Goal: Transaction & Acquisition: Purchase product/service

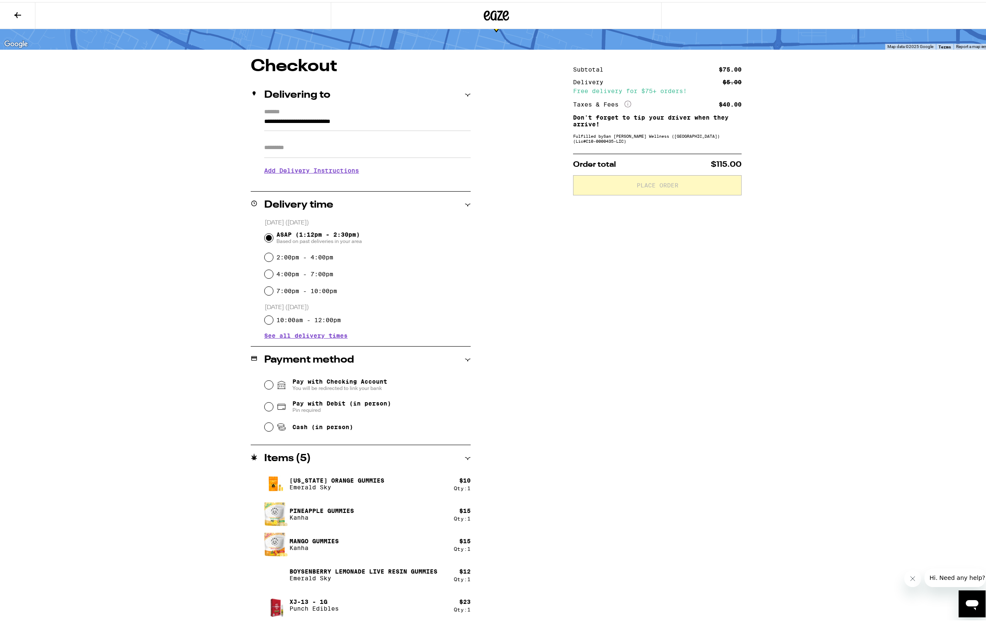
click at [714, 435] on div "Subtotal $75.00 Delivery $5.00 Free delivery for $75+ orders! Taxes & Fees More…" at bounding box center [657, 339] width 169 height 566
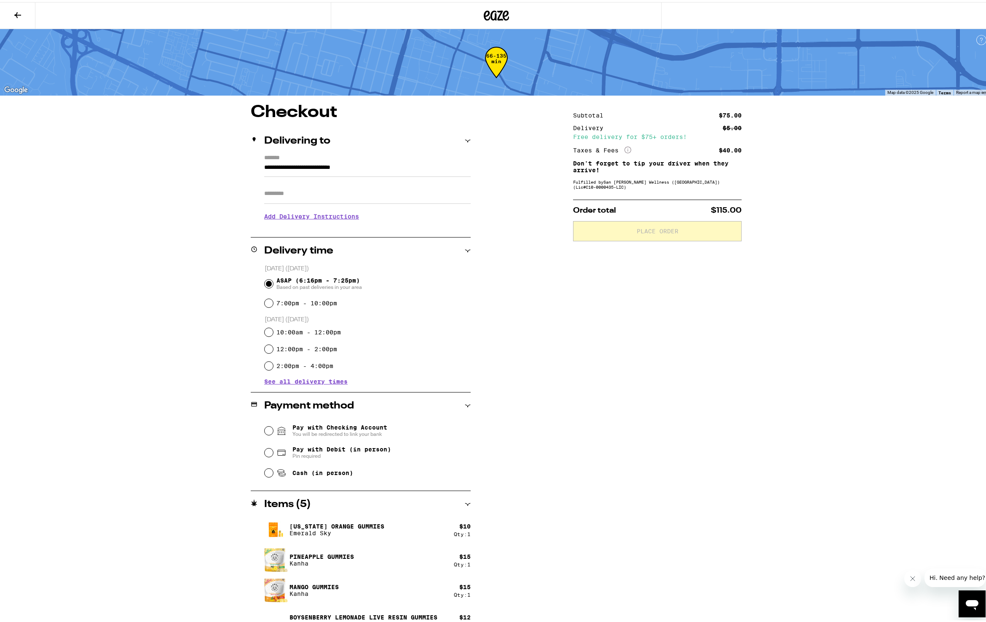
scroll to position [46, 0]
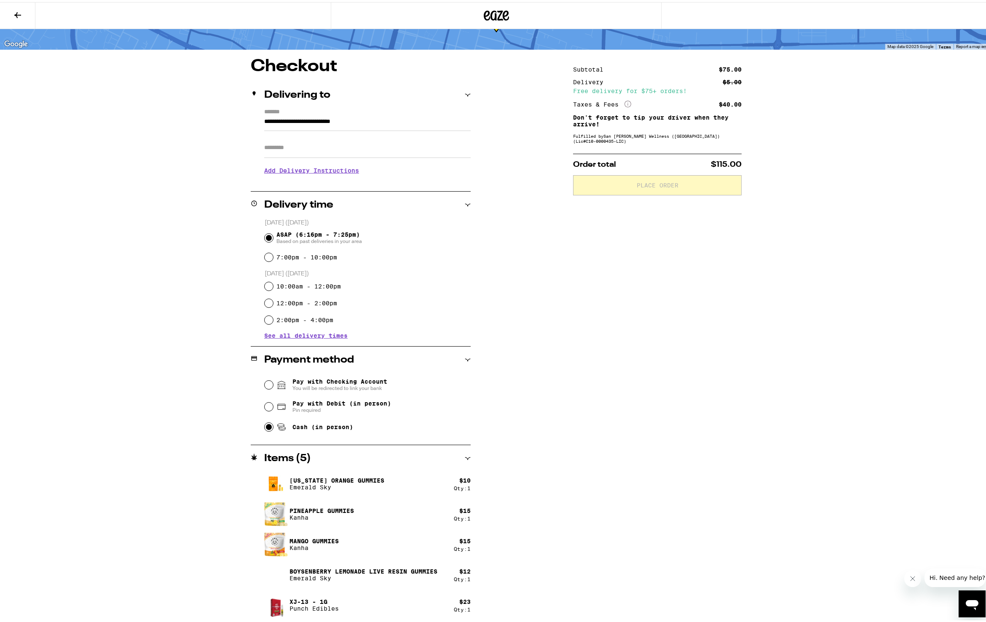
click at [265, 425] on input "Cash (in person)" at bounding box center [269, 425] width 8 height 8
radio input "true"
click at [331, 155] on input "Apt/Suite" at bounding box center [367, 146] width 206 height 20
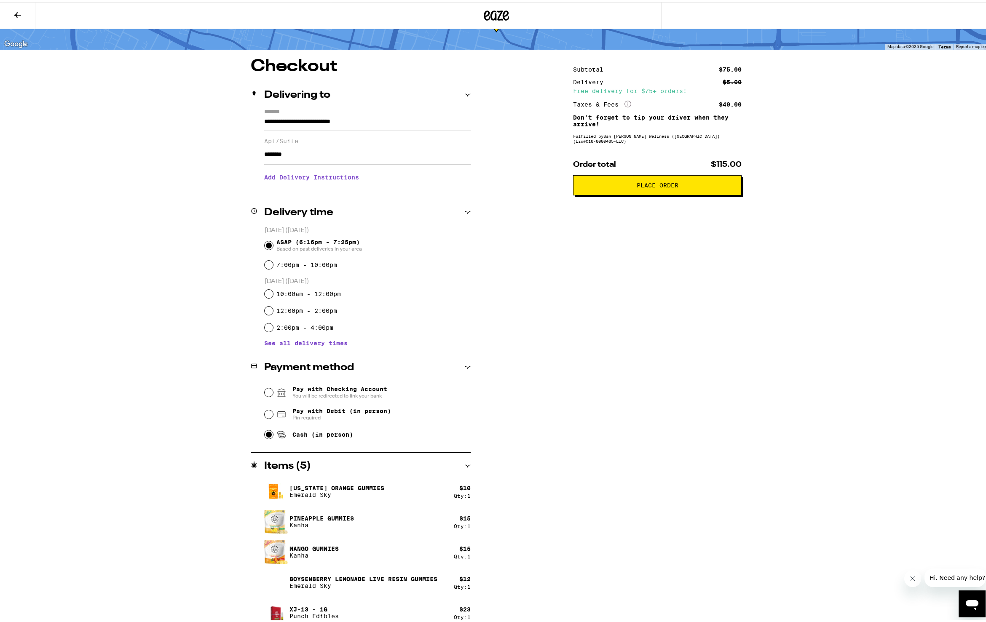
type input "********"
click at [320, 182] on h3 "Add Delivery Instructions" at bounding box center [367, 175] width 206 height 19
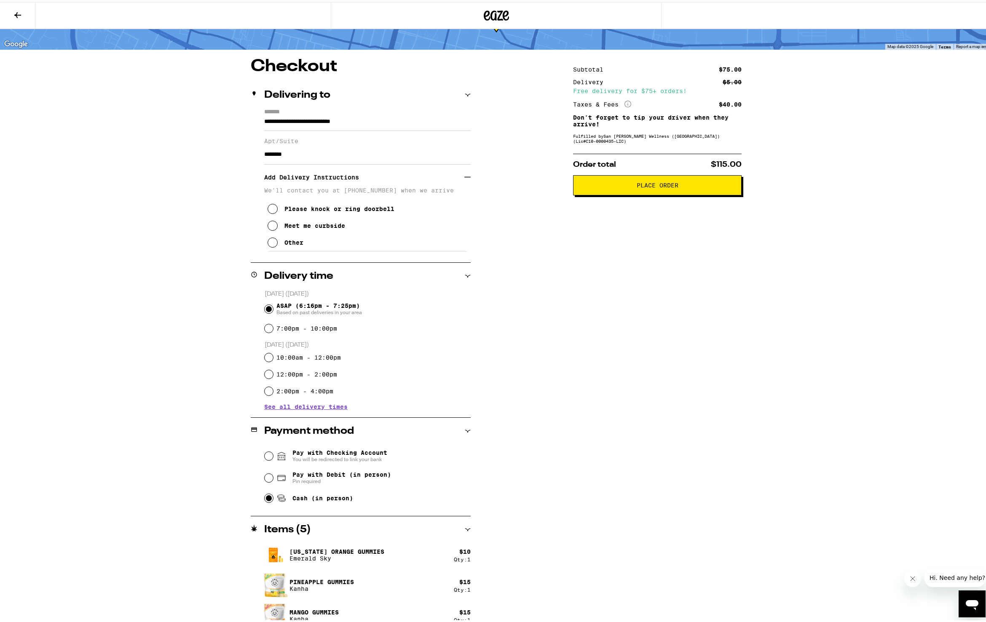
click at [310, 227] on div "Meet me curbside" at bounding box center [314, 223] width 61 height 7
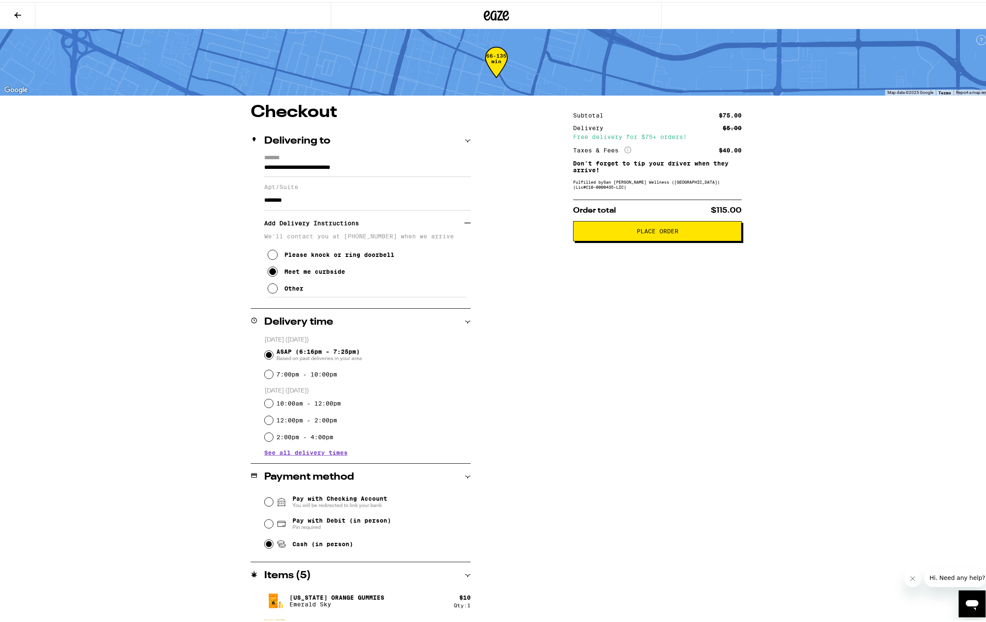
scroll to position [117, 0]
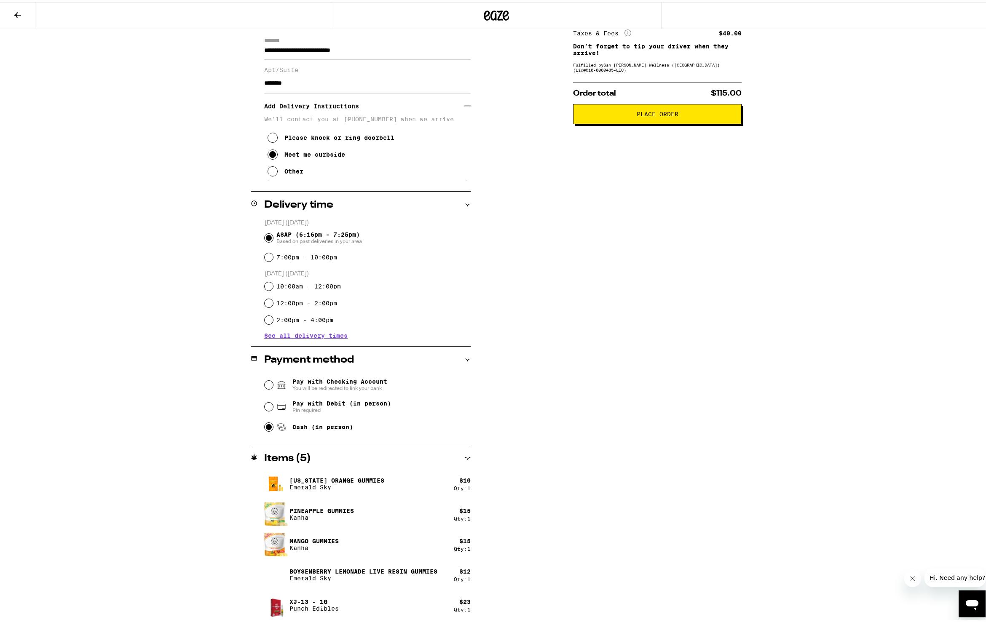
click at [665, 115] on span "Place Order" at bounding box center [658, 112] width 42 height 6
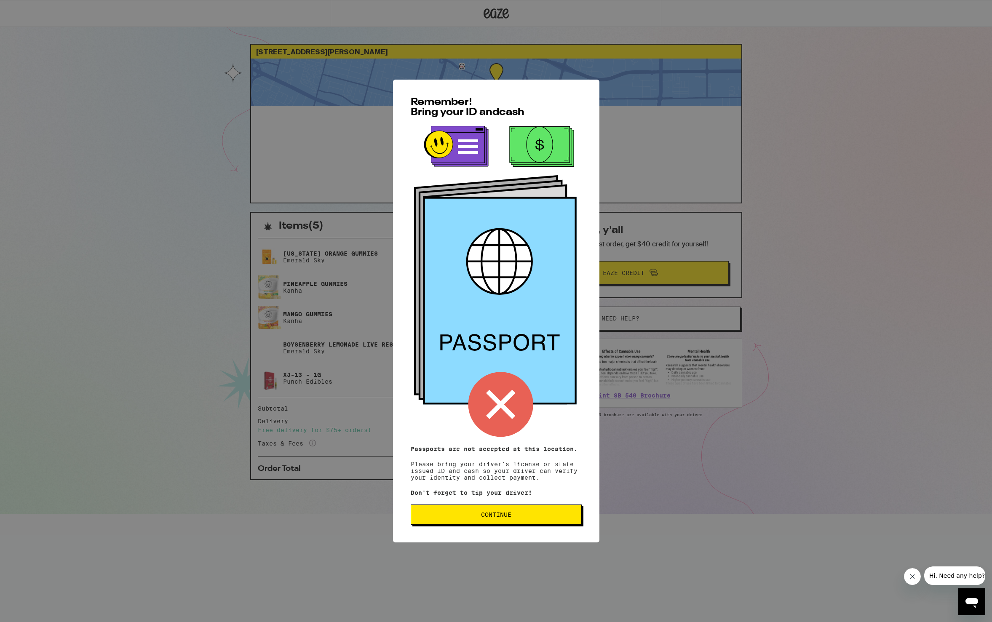
click at [518, 521] on button "Continue" at bounding box center [496, 515] width 171 height 20
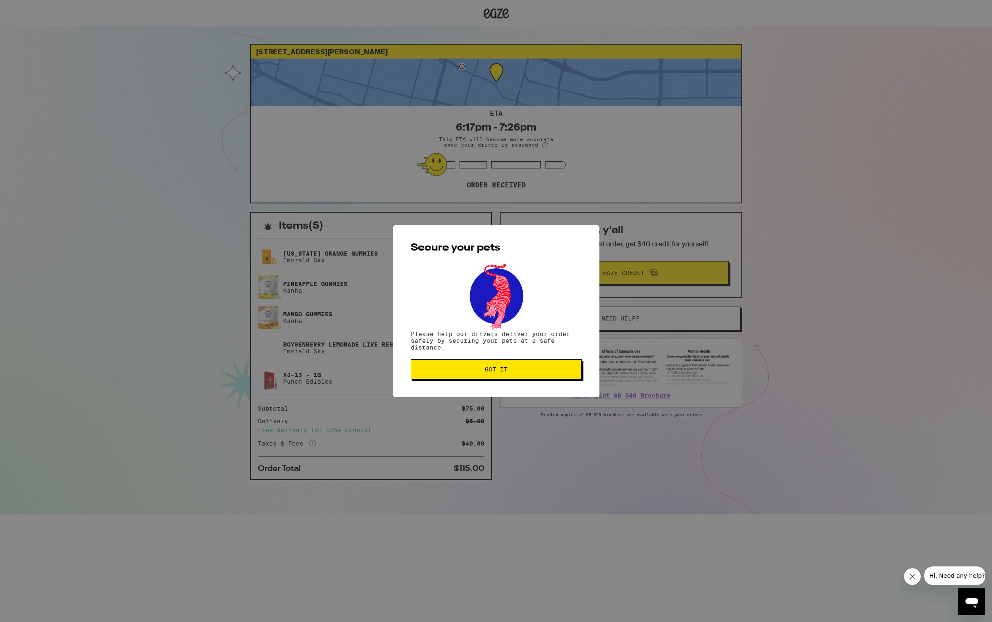
click at [525, 372] on span "Got it" at bounding box center [496, 370] width 157 height 6
